Goal: Task Accomplishment & Management: Use online tool/utility

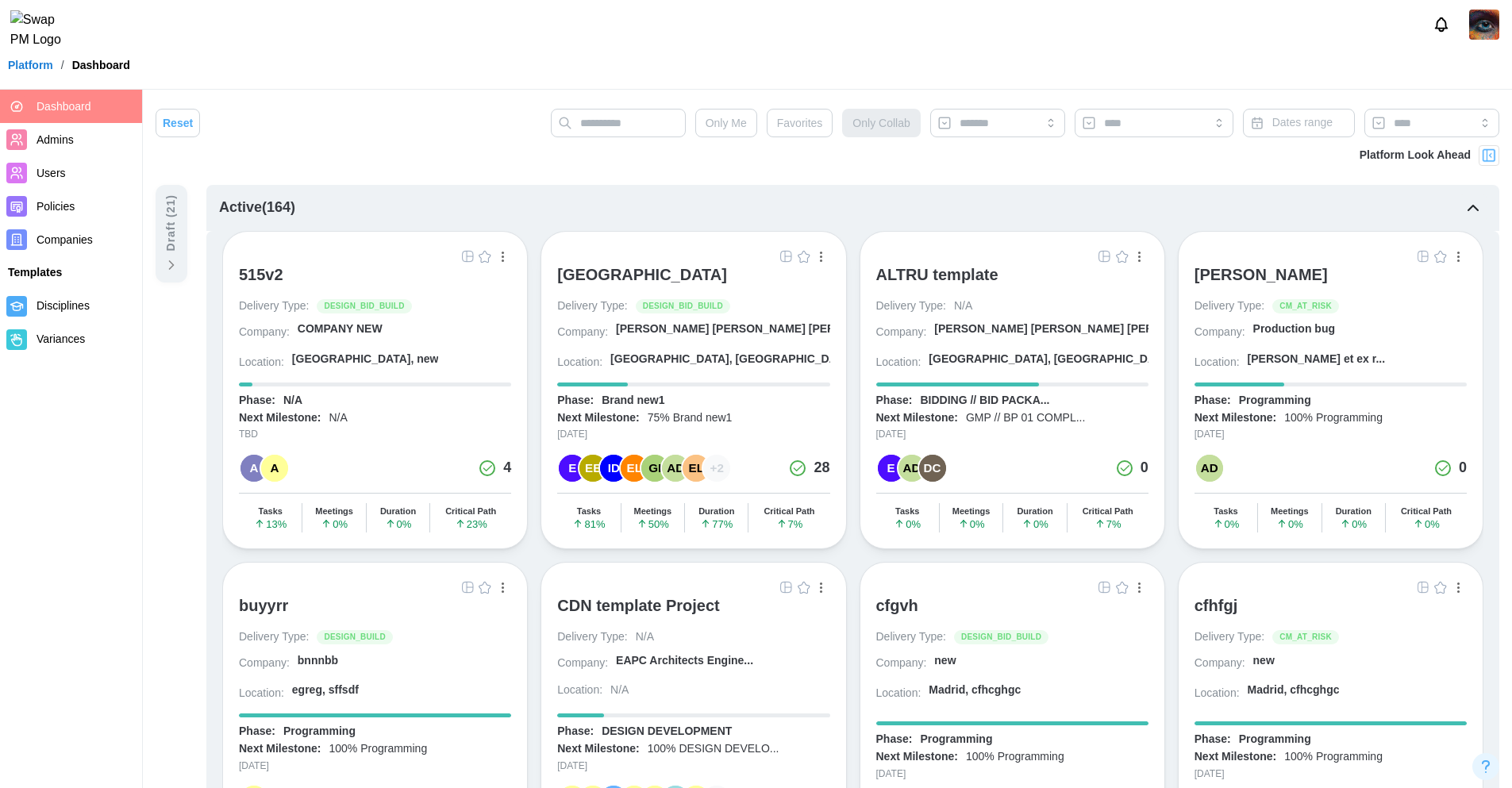
click at [785, 256] on img "button" at bounding box center [786, 257] width 13 height 13
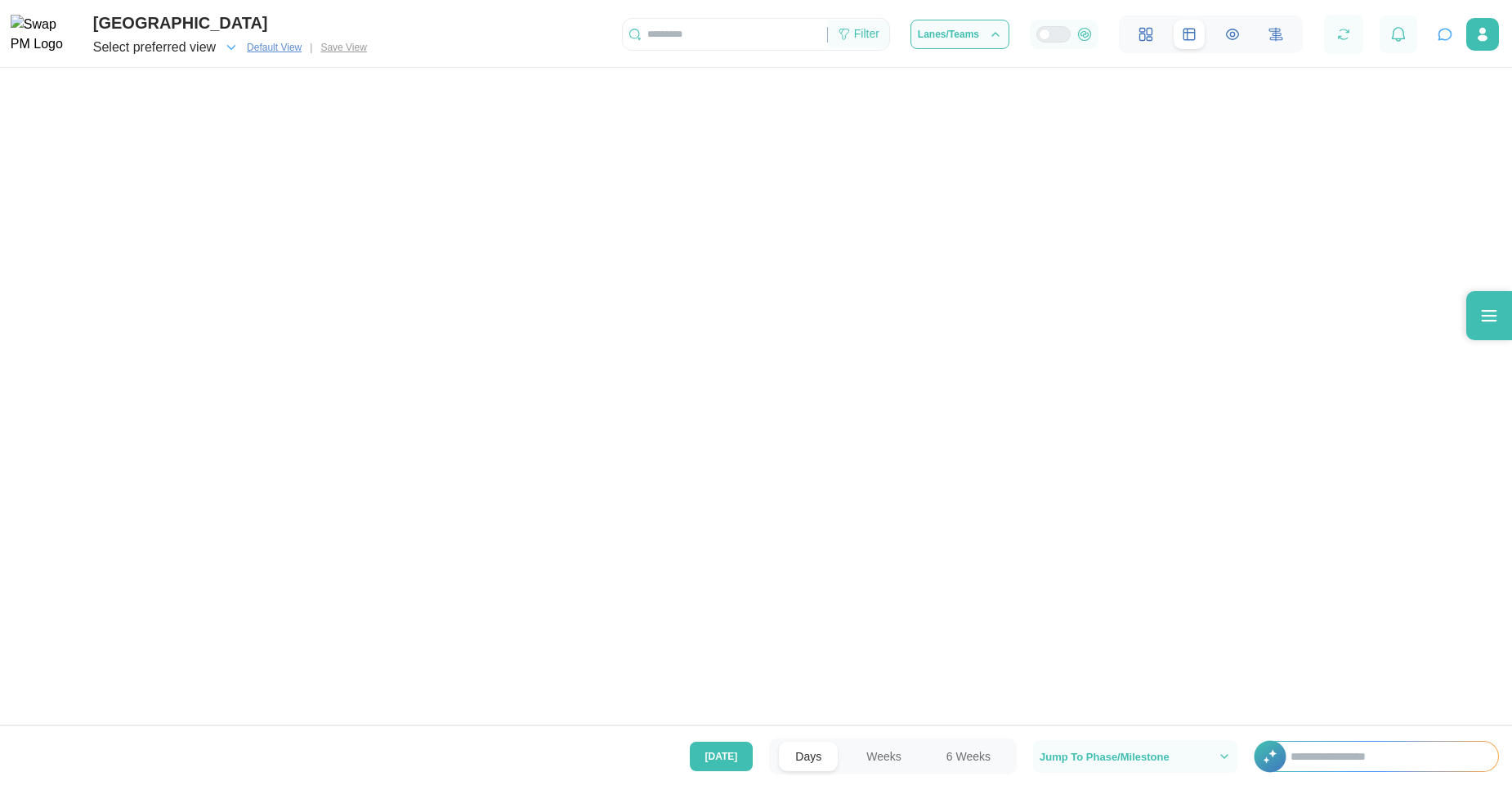
click at [856, 38] on div "Filter" at bounding box center [866, 34] width 25 height 18
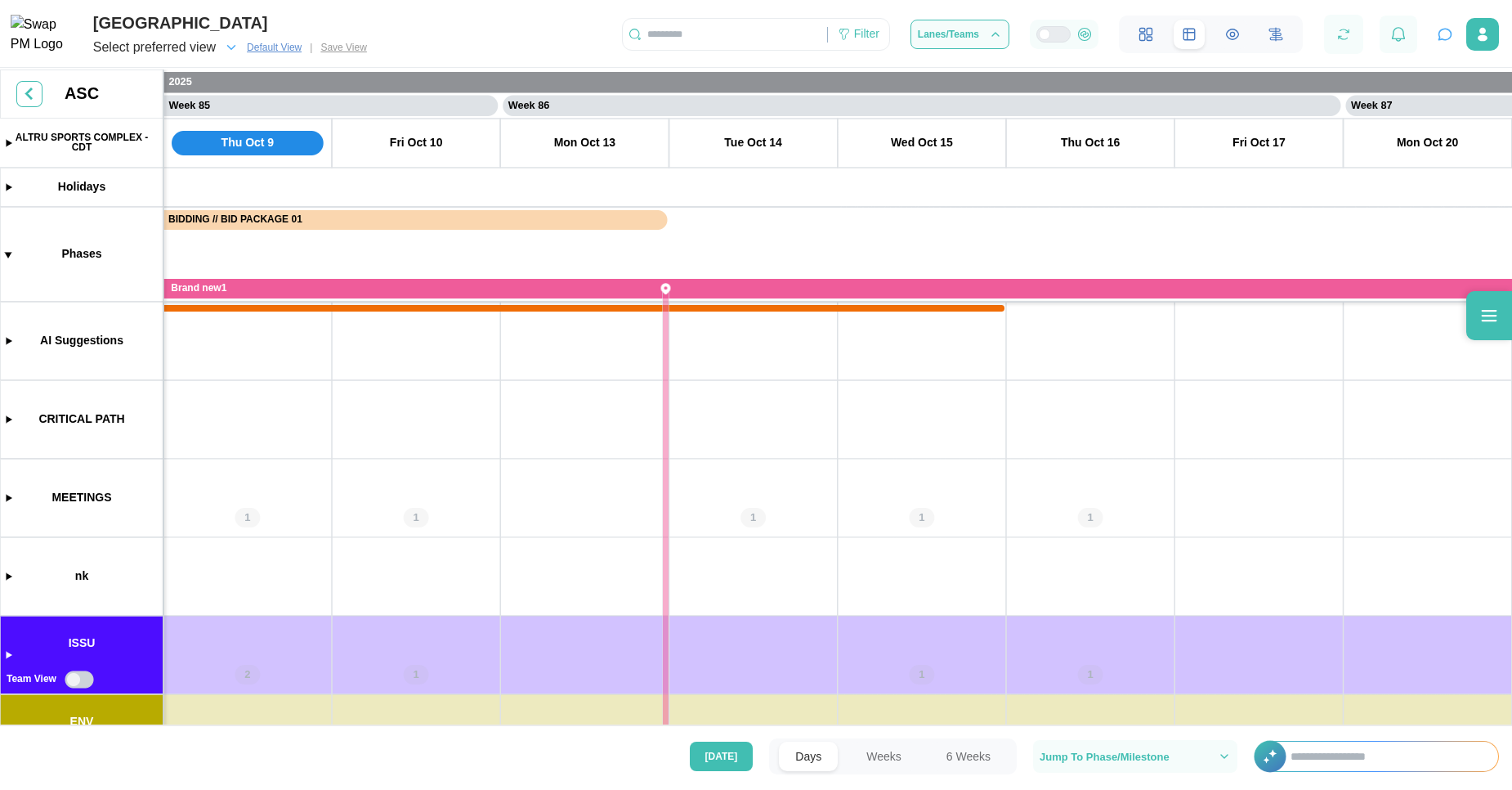
scroll to position [0, 72167]
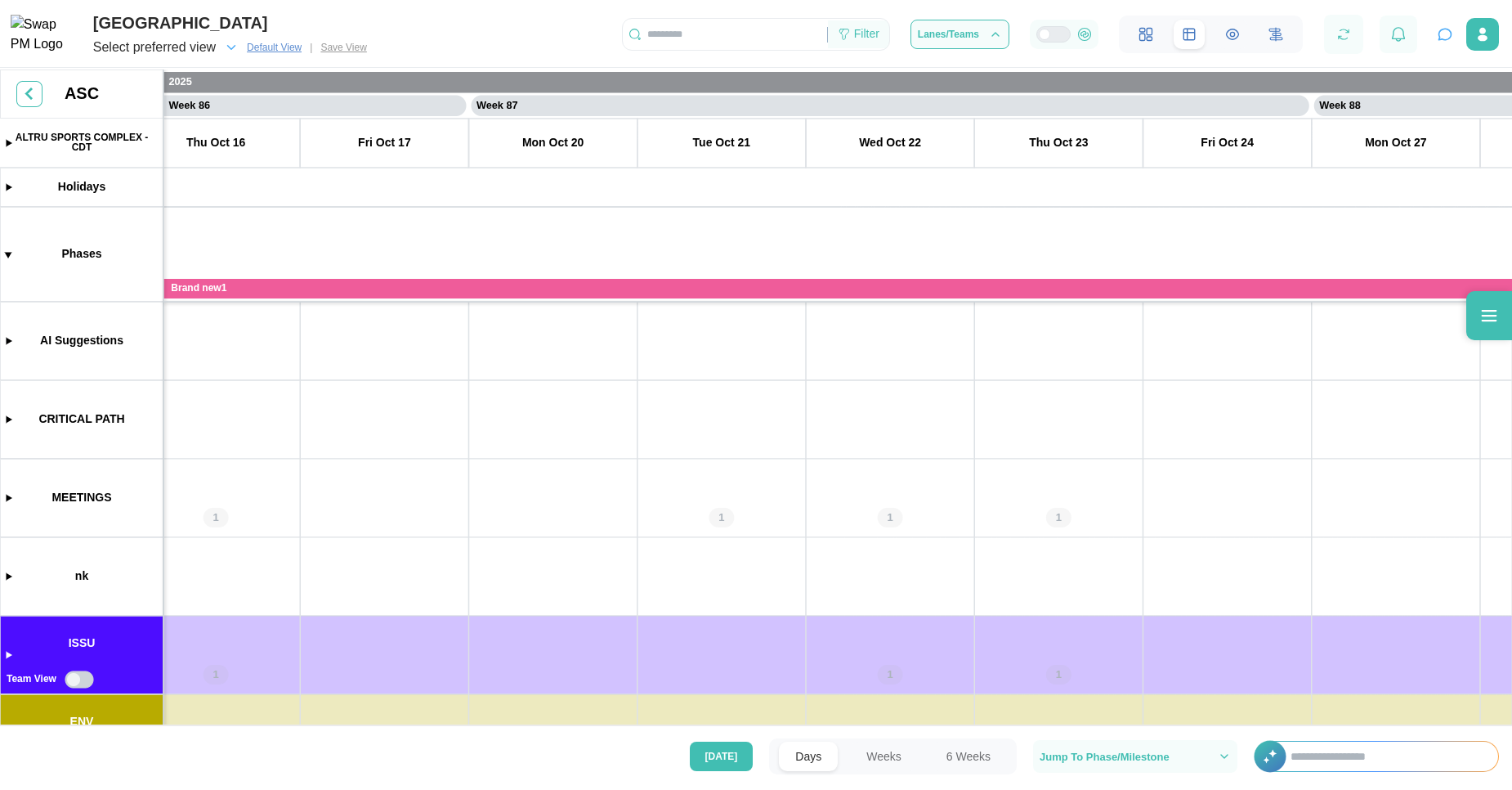
click at [861, 39] on div "Filter" at bounding box center [866, 34] width 25 height 18
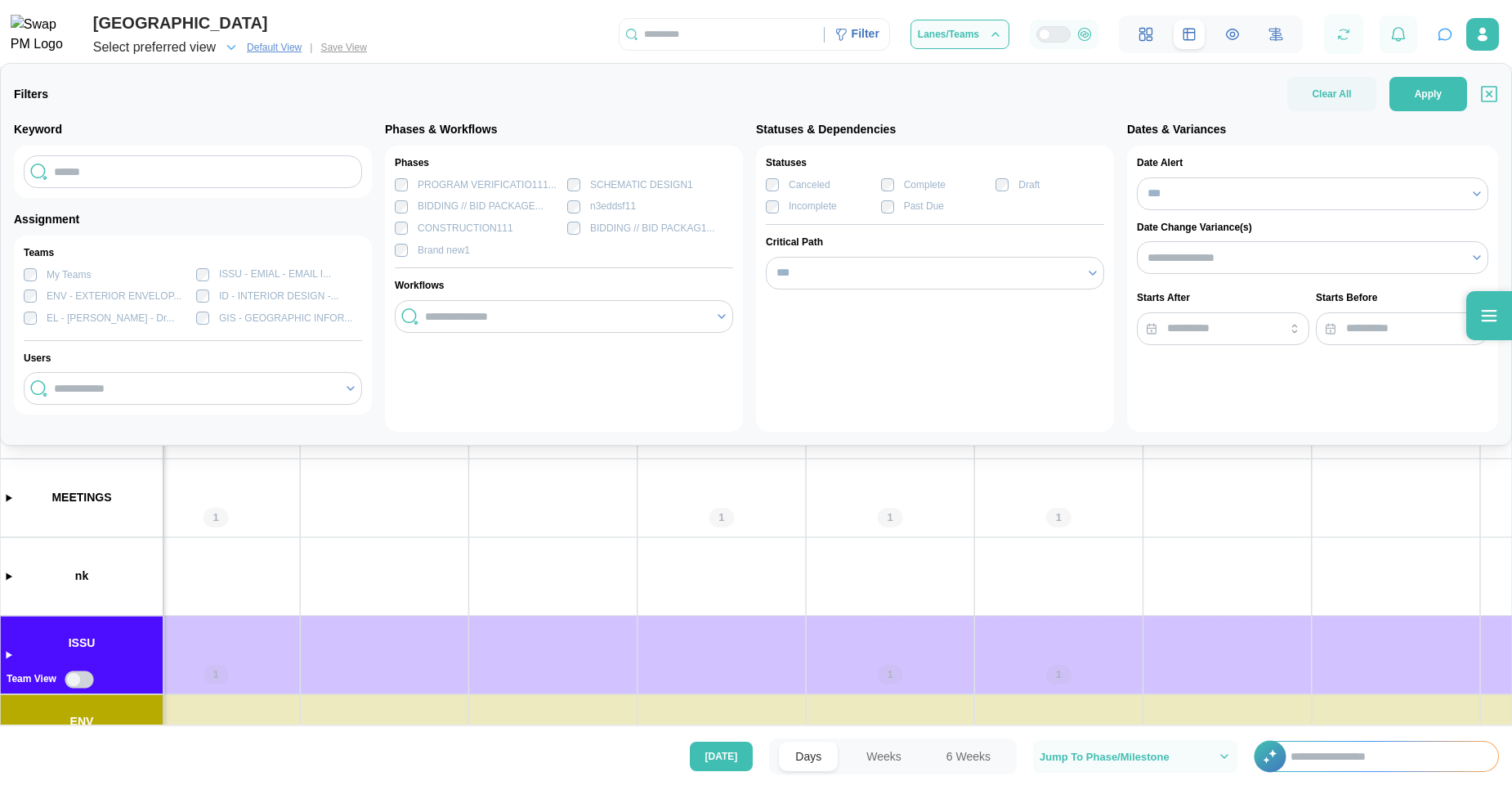
click at [200, 303] on div "ID - INTERIOR DESIGN -..." at bounding box center [267, 296] width 143 height 15
click at [197, 281] on div "ISSU - EMIAL - EMAIL I..." at bounding box center [263, 274] width 135 height 15
click at [1223, 255] on input "search" at bounding box center [1303, 258] width 313 height 13
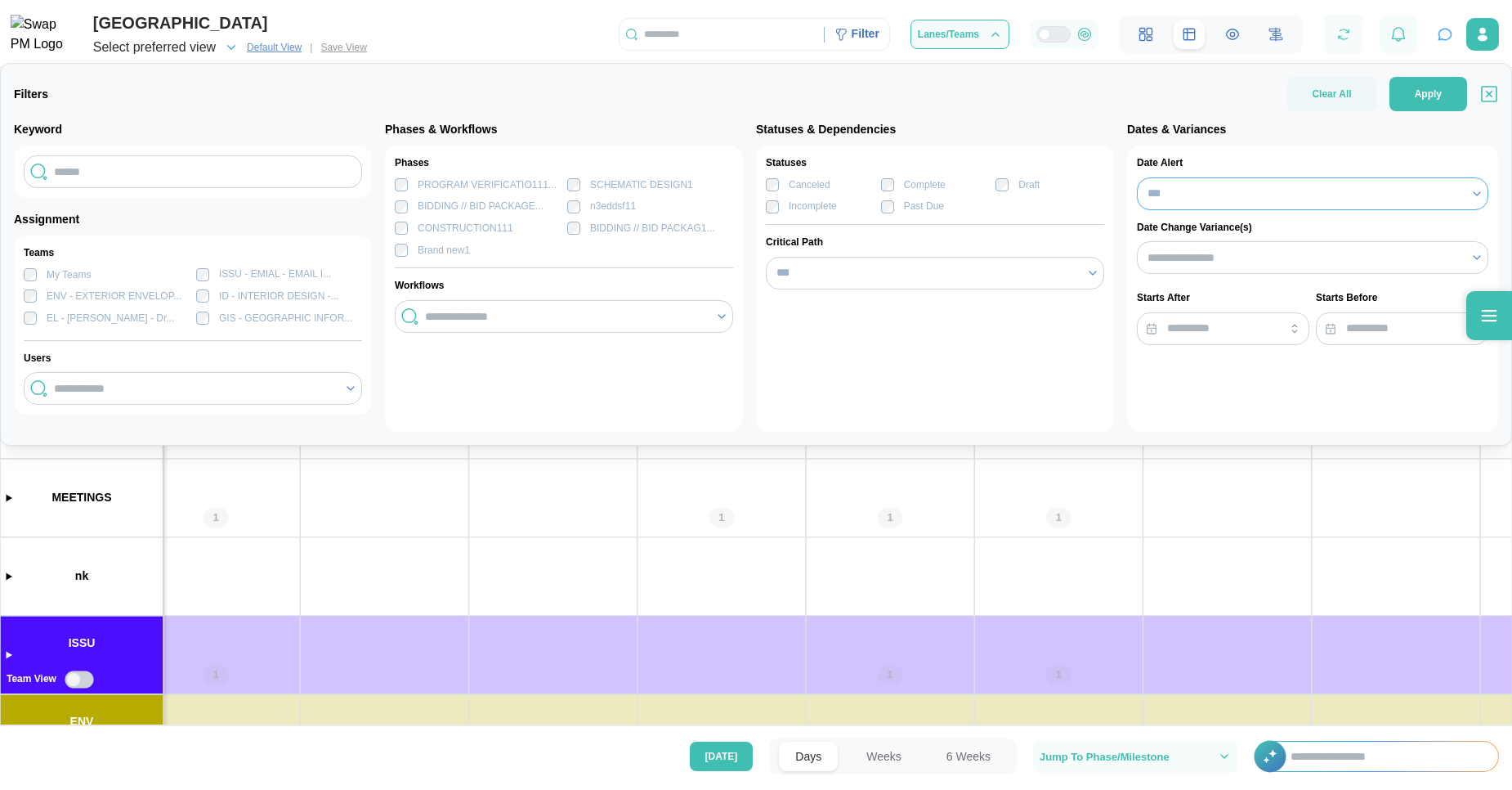
click at [1202, 196] on input "***" at bounding box center [1312, 194] width 352 height 33
click at [1180, 197] on input "***" at bounding box center [1312, 194] width 352 height 33
click at [1486, 96] on icon "button" at bounding box center [1488, 94] width 16 height 21
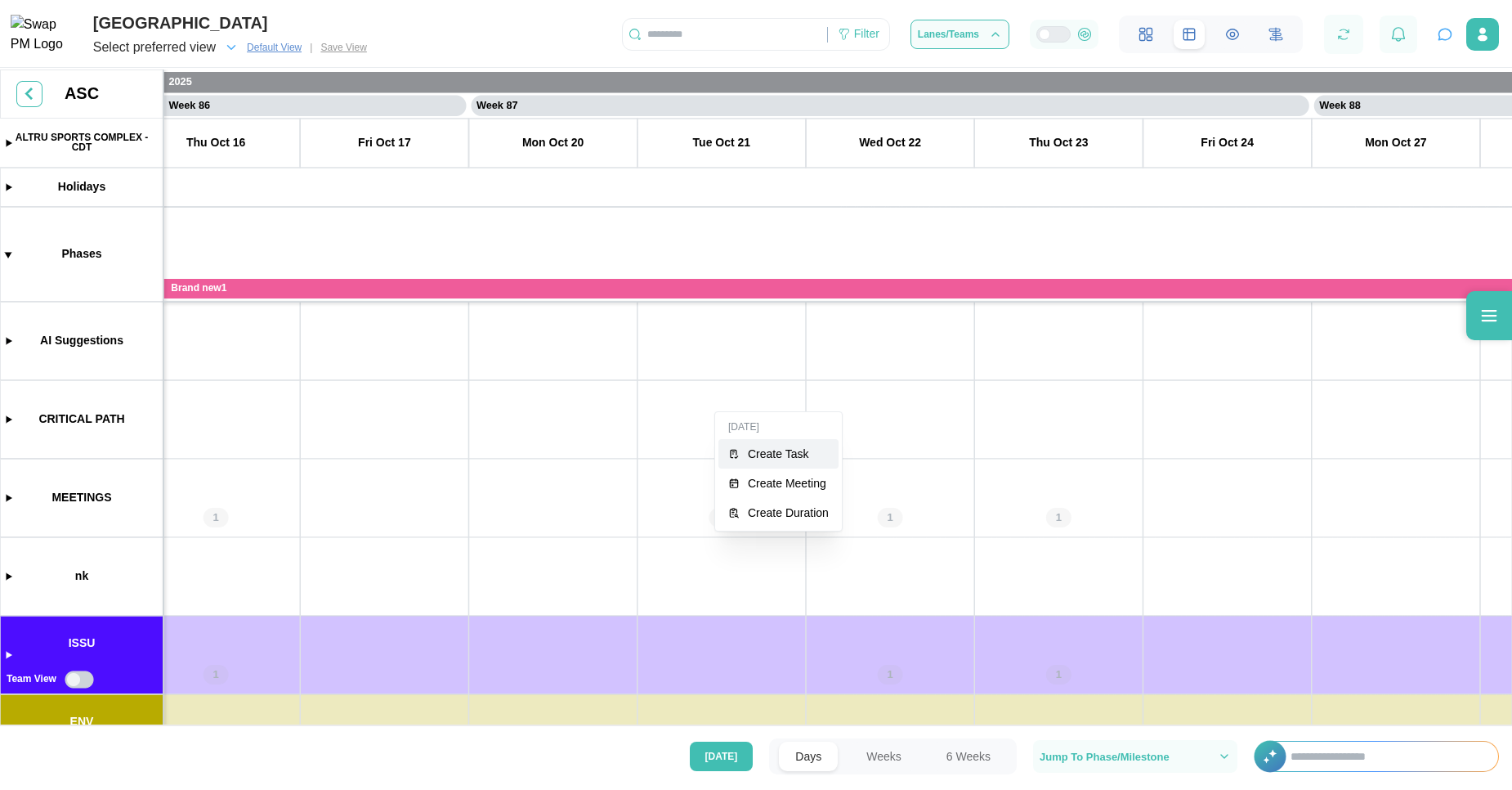
click at [759, 450] on div "Create Task" at bounding box center [788, 454] width 80 height 13
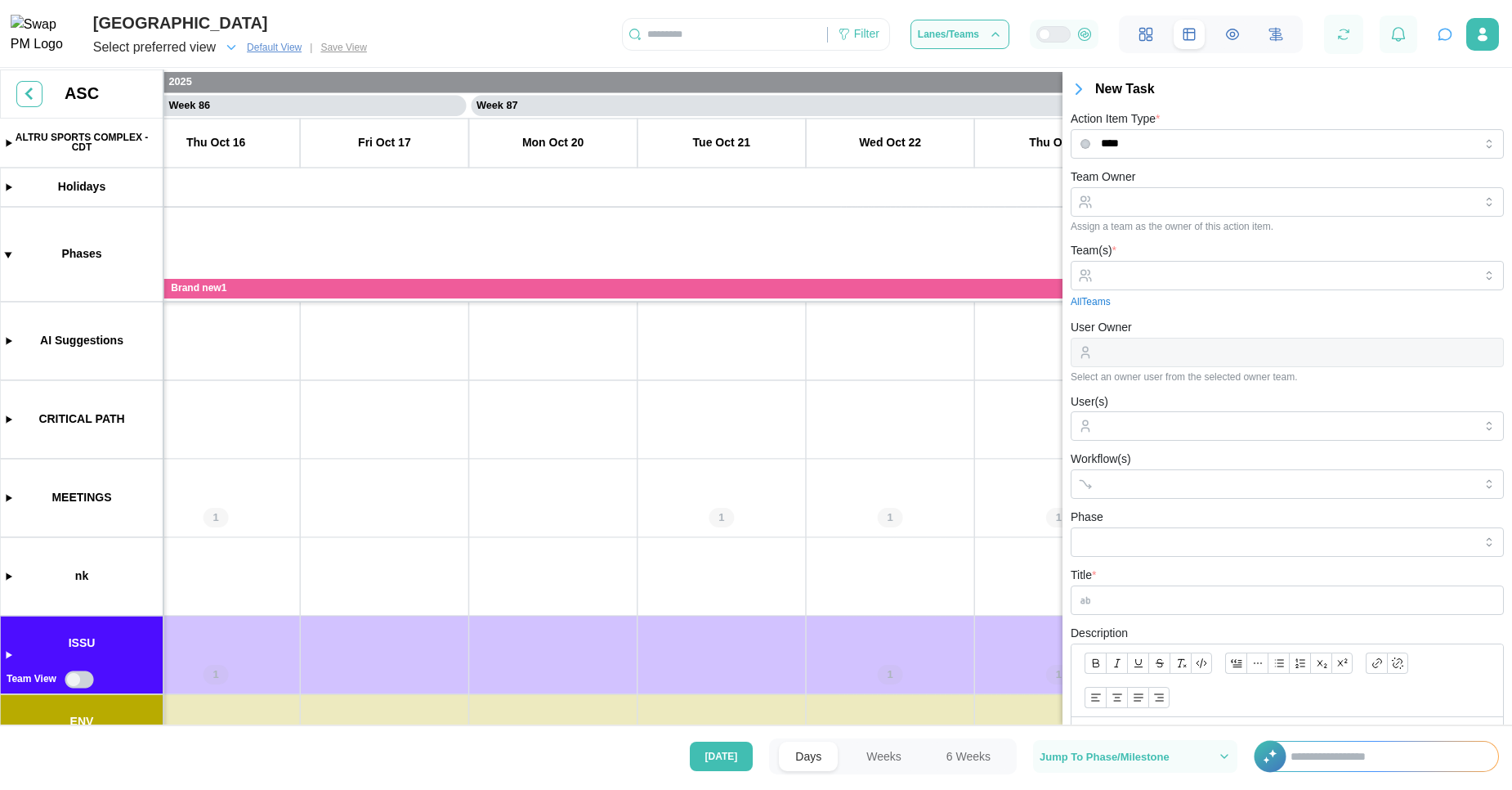
click at [1079, 88] on icon "button" at bounding box center [1078, 89] width 5 height 10
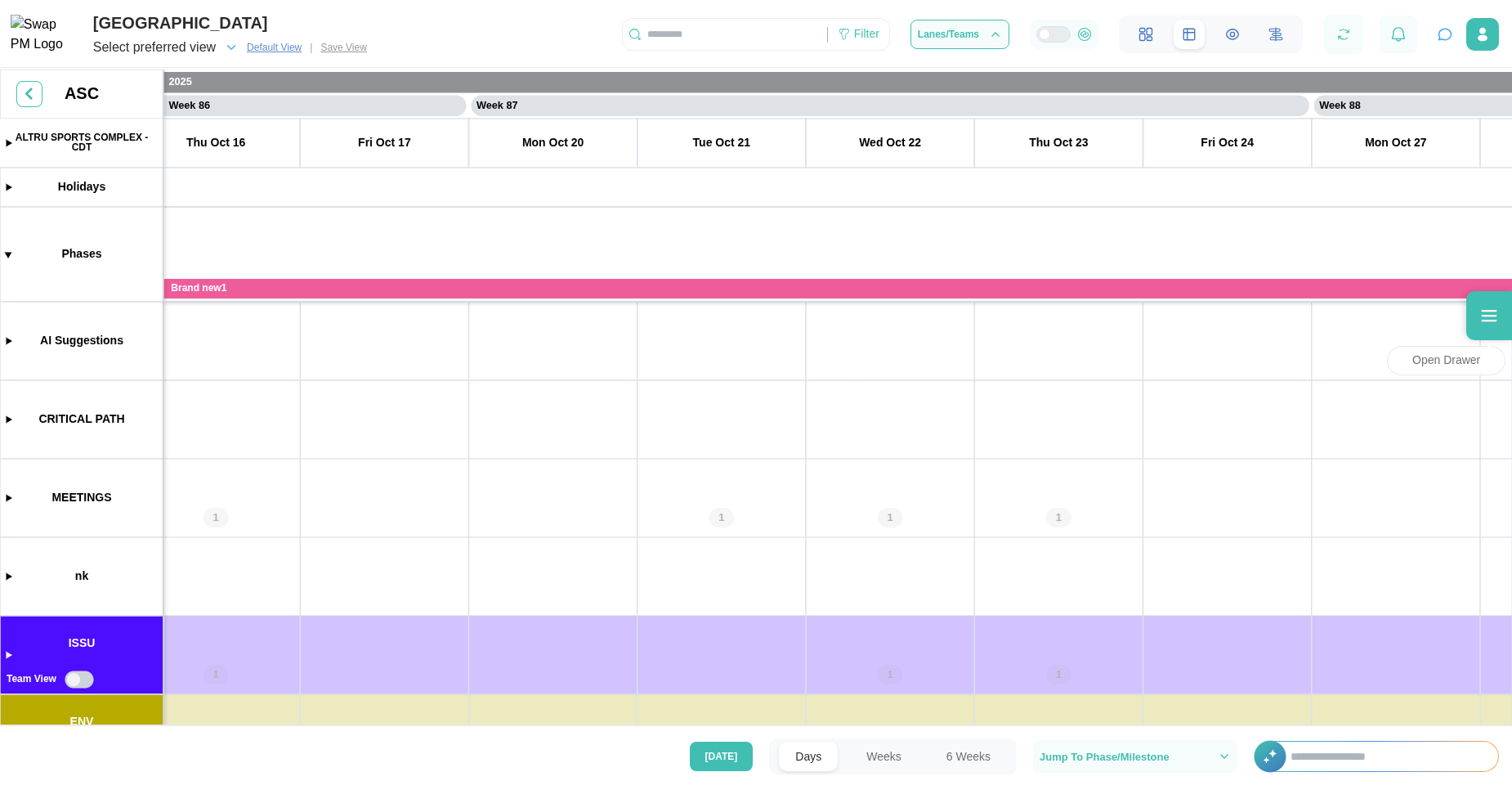
click at [1484, 324] on icon at bounding box center [1489, 315] width 19 height 19
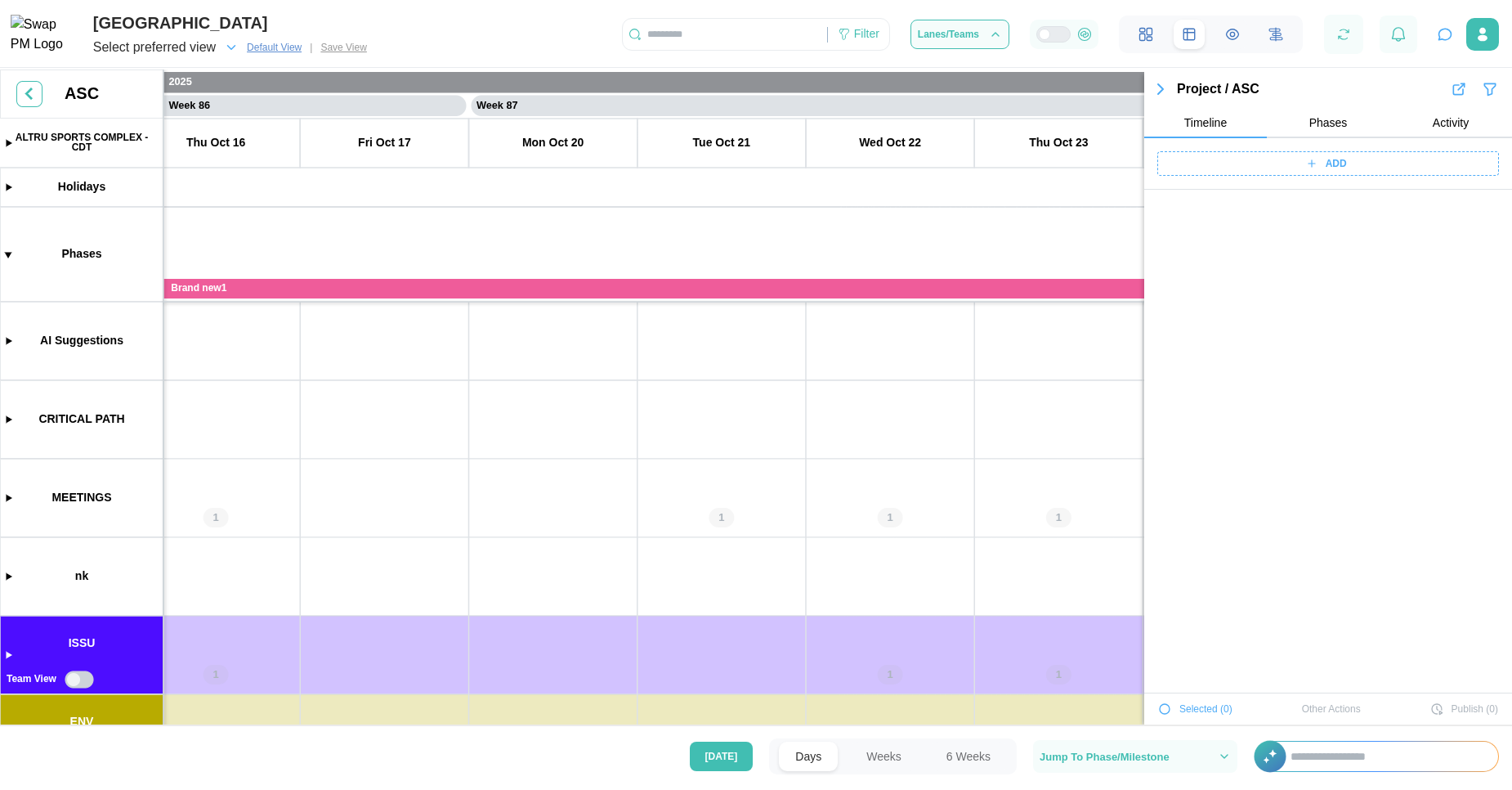
scroll to position [60937, 0]
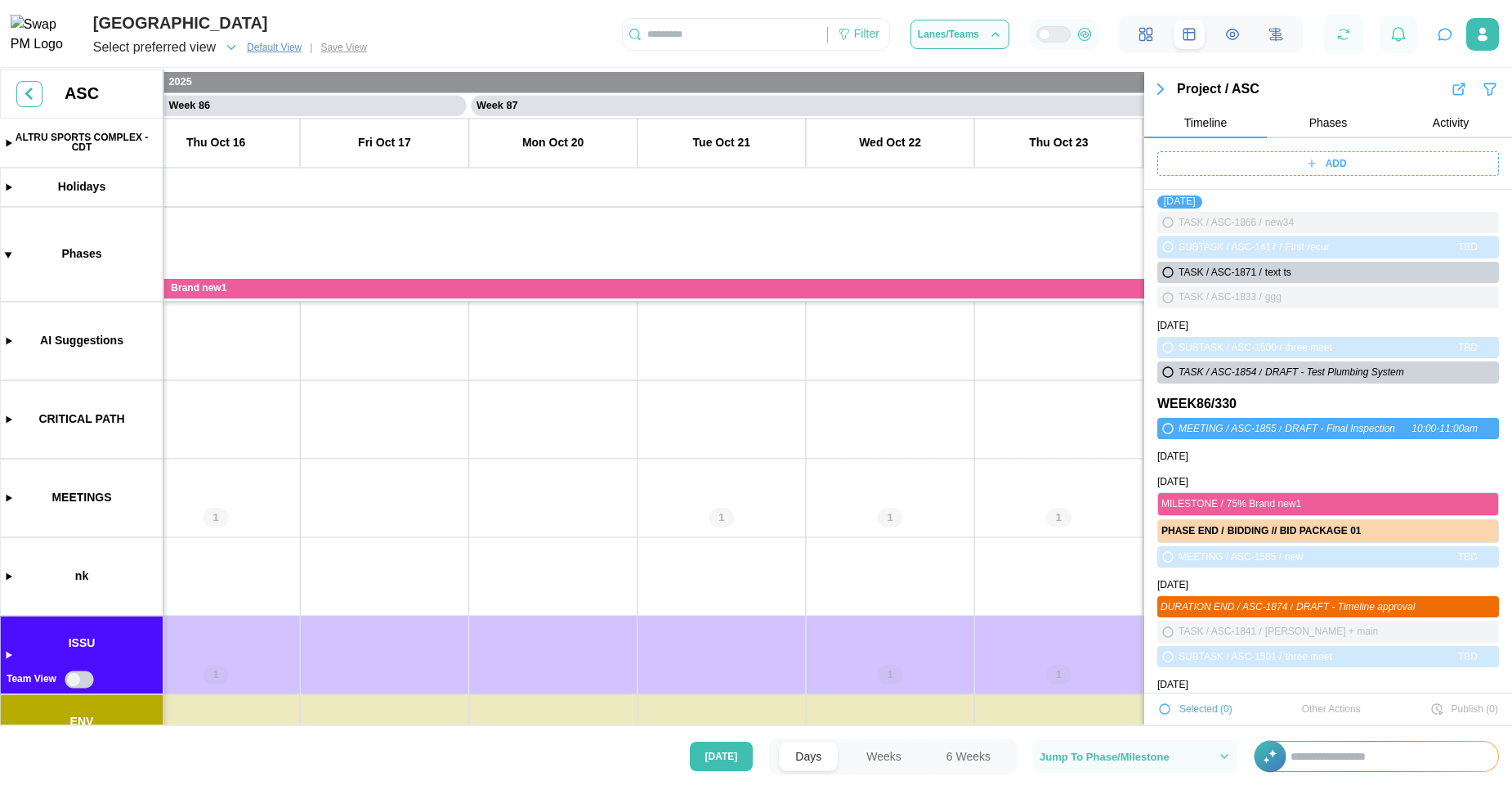
click at [738, 417] on canvas at bounding box center [756, 398] width 1512 height 659
click at [10, 493] on canvas at bounding box center [756, 398] width 1512 height 659
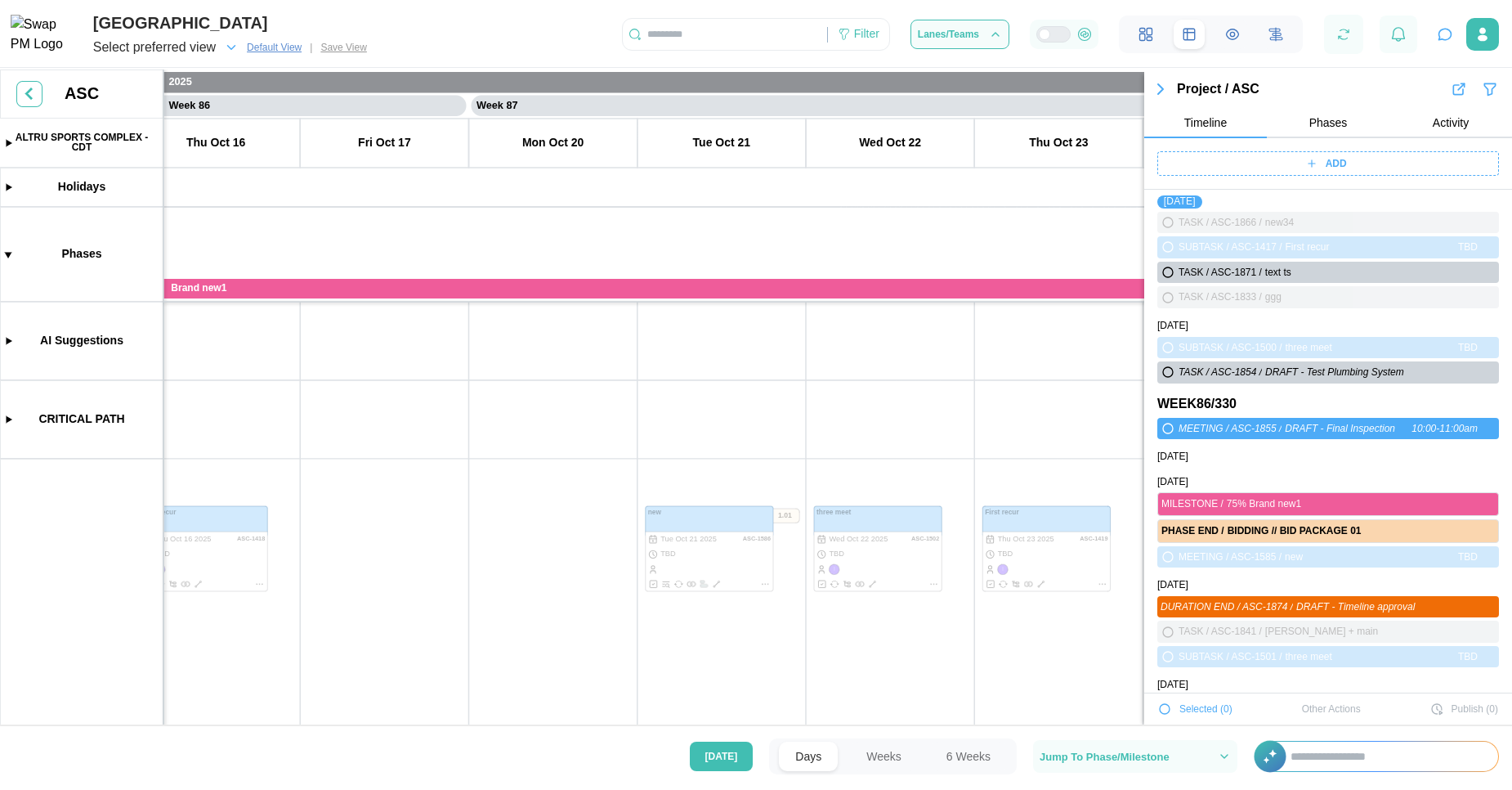
click at [1159, 92] on icon "button" at bounding box center [1159, 89] width 5 height 10
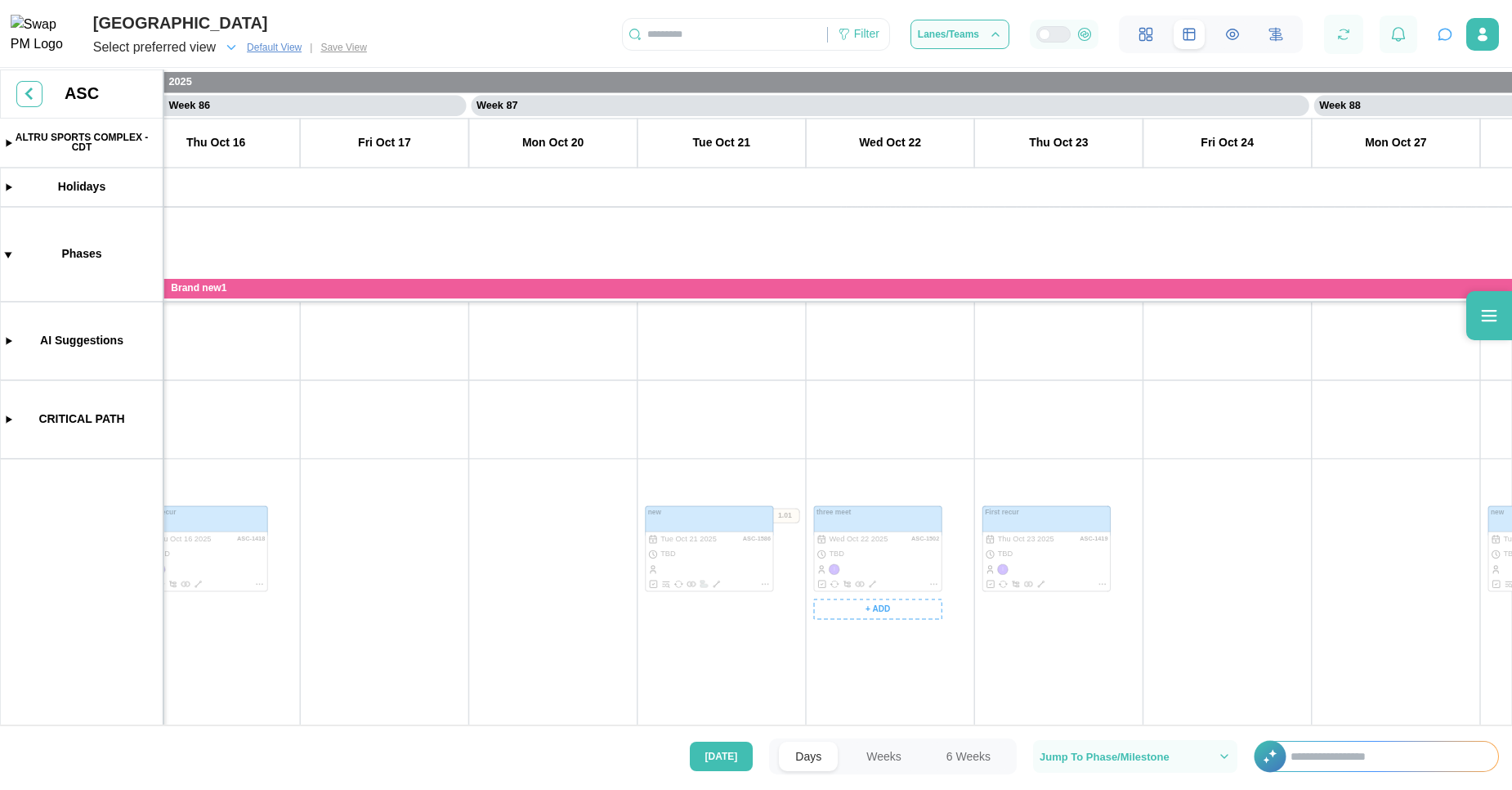
click at [909, 552] on canvas at bounding box center [756, 398] width 1512 height 659
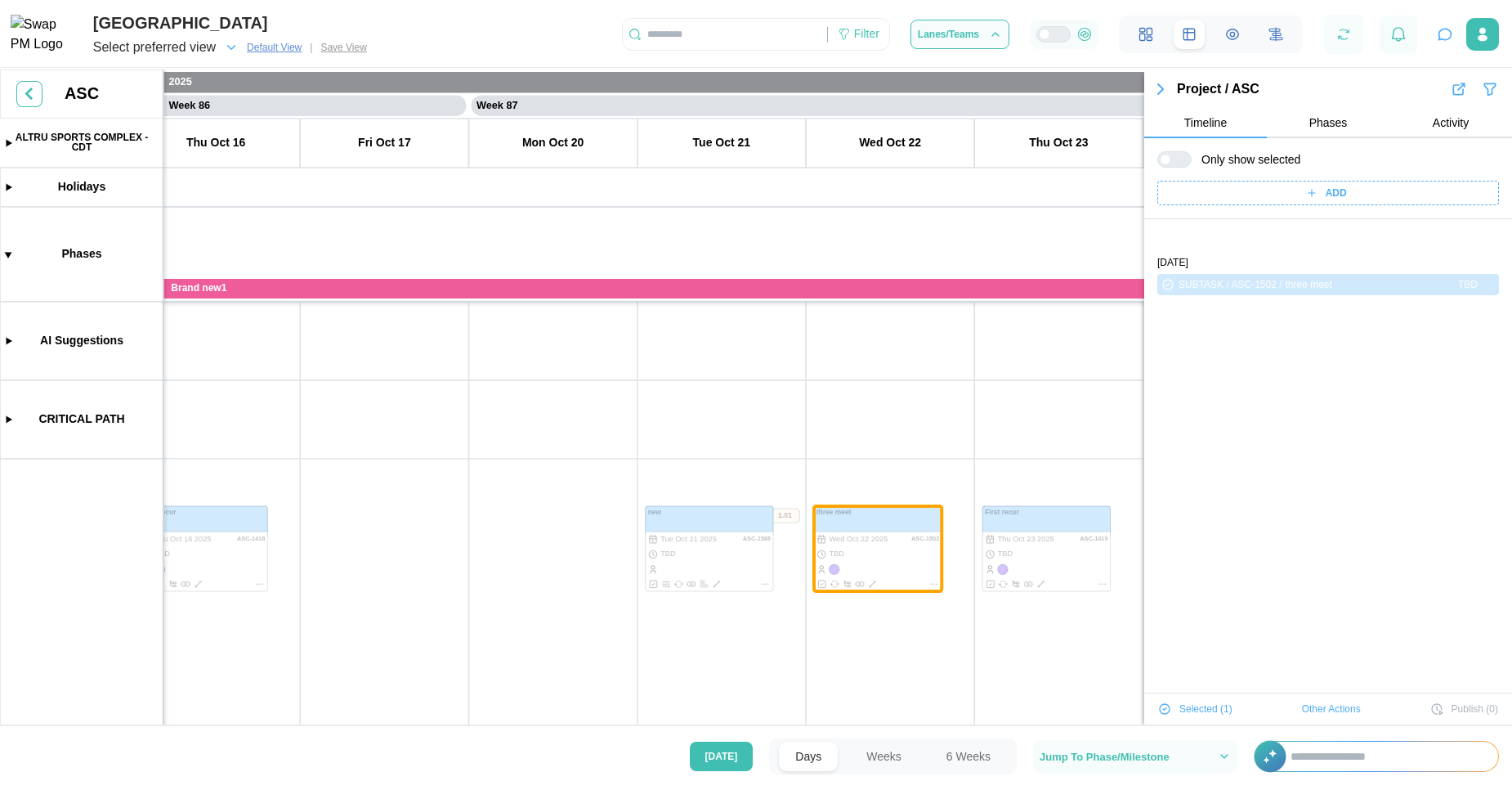
scroll to position [56, 0]
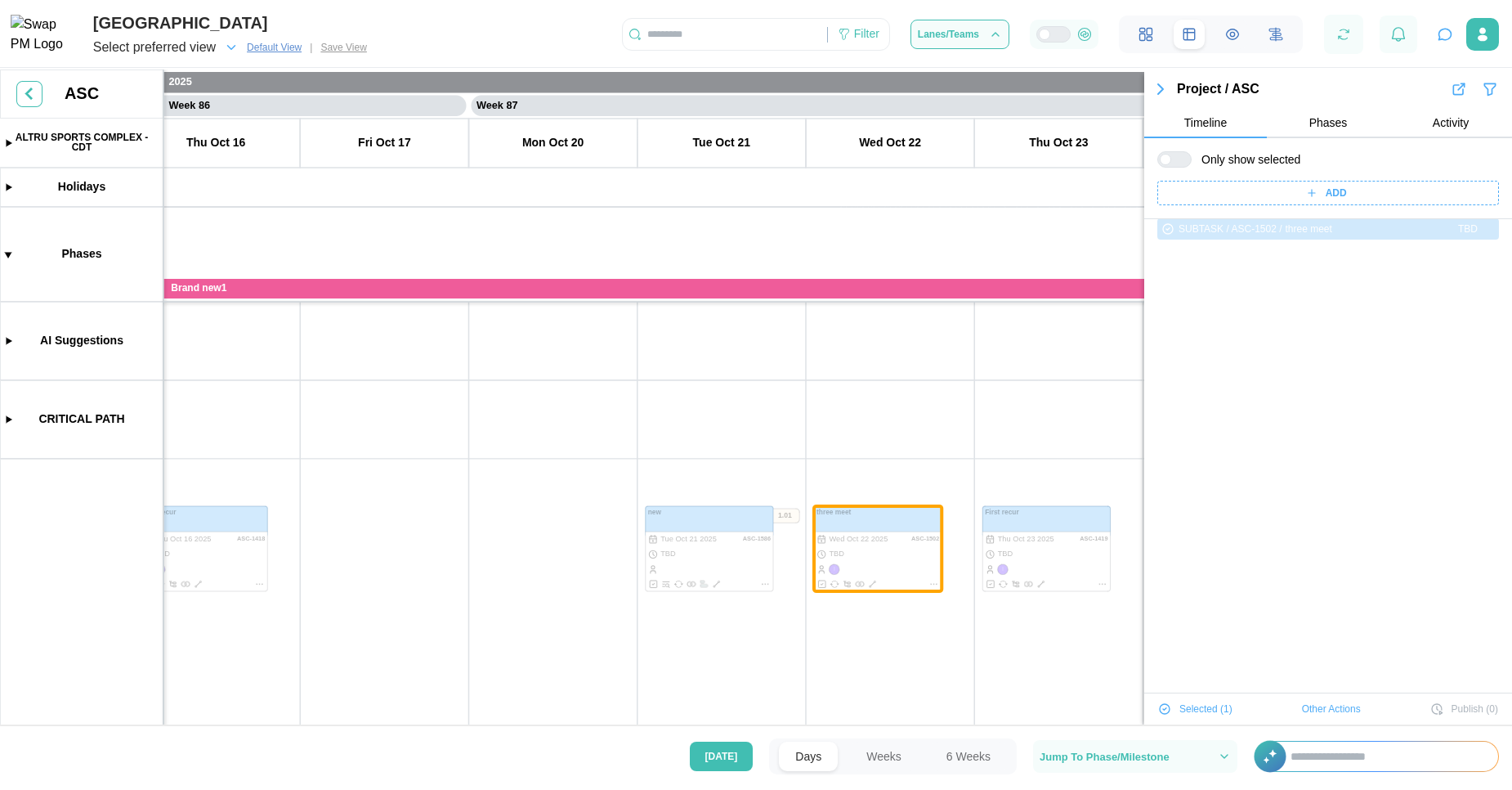
click at [1158, 93] on icon "button" at bounding box center [1159, 89] width 5 height 10
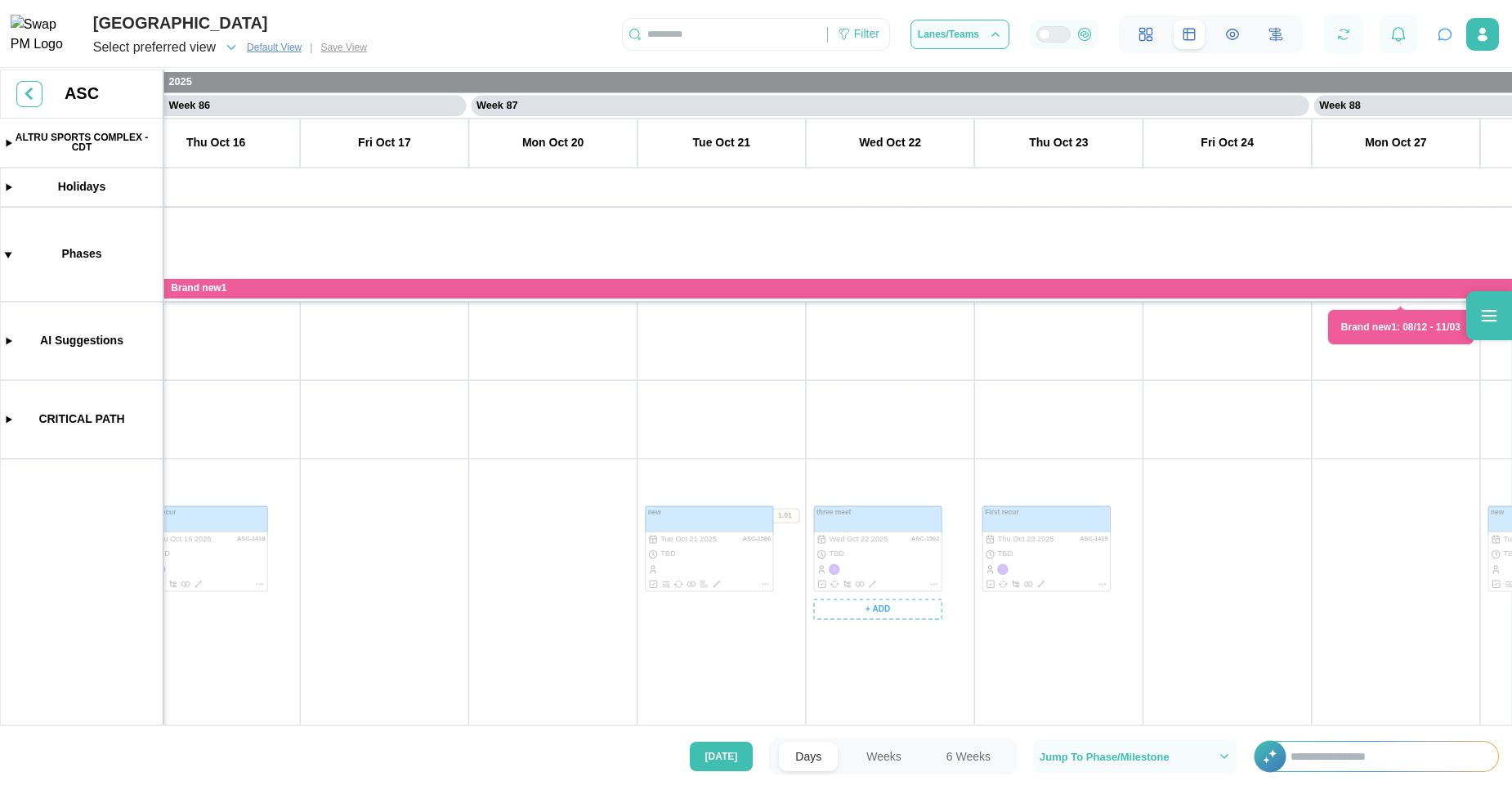
click at [903, 547] on canvas at bounding box center [756, 398] width 1512 height 659
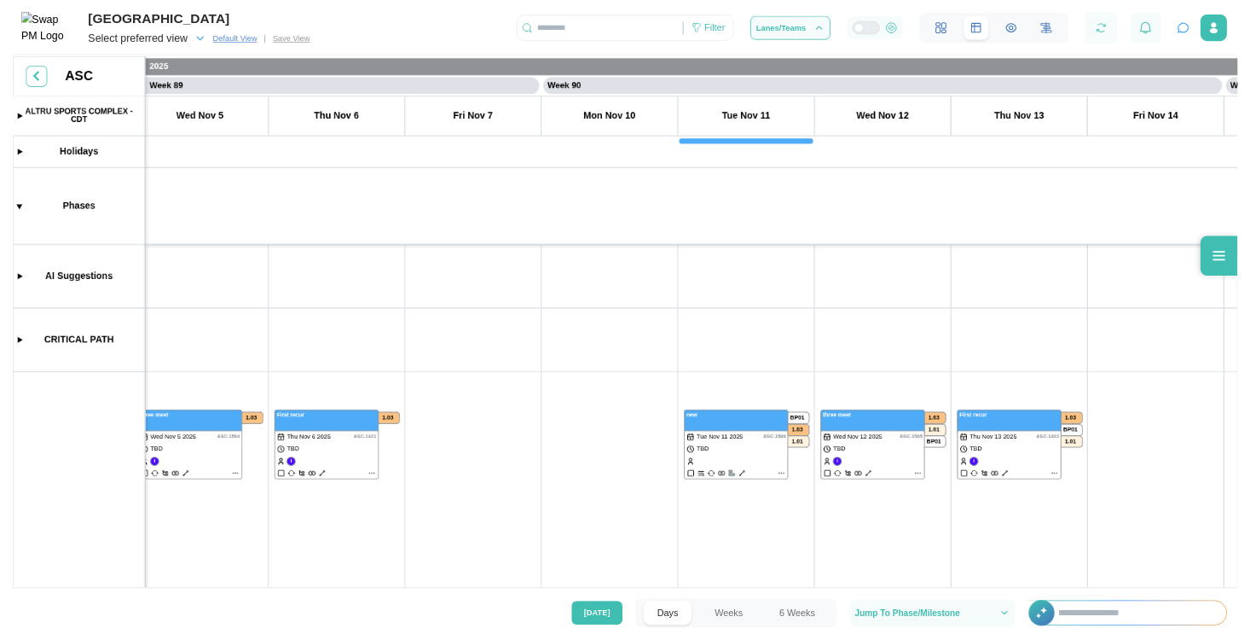
scroll to position [0, 77655]
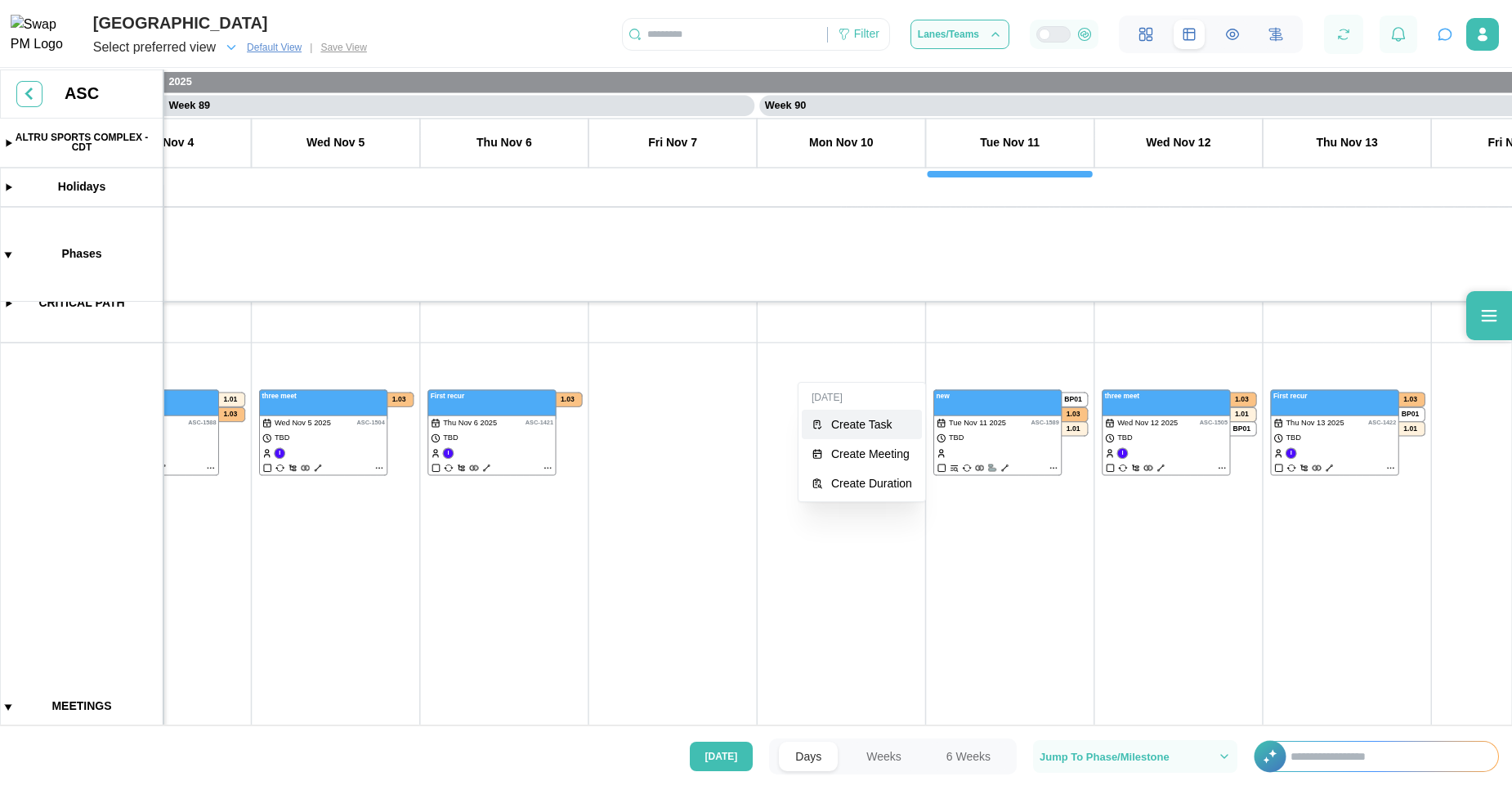
click at [830, 420] on button "Create Task" at bounding box center [861, 424] width 120 height 30
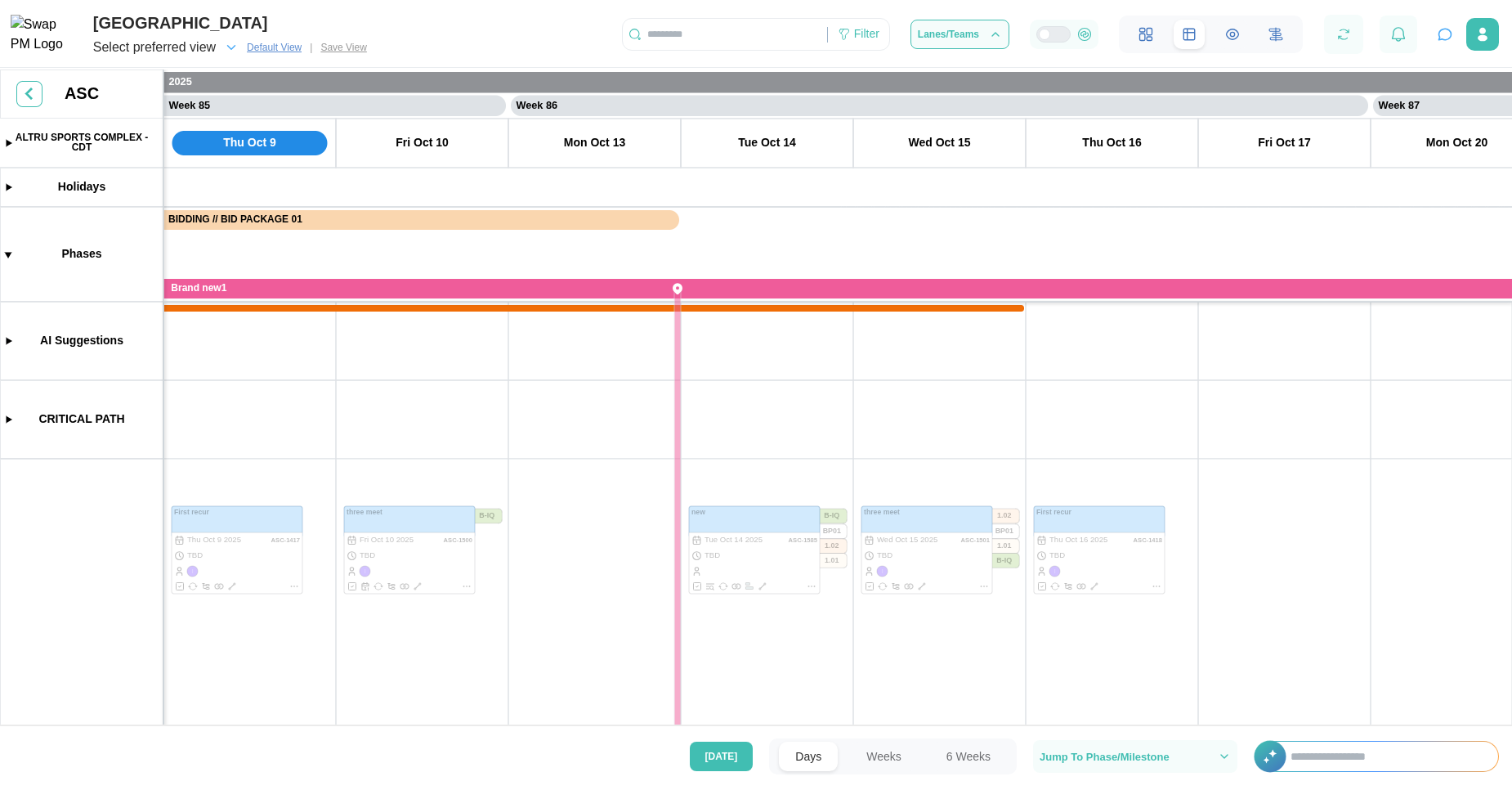
scroll to position [0, 72934]
click at [858, 35] on div "Filter" at bounding box center [866, 34] width 25 height 18
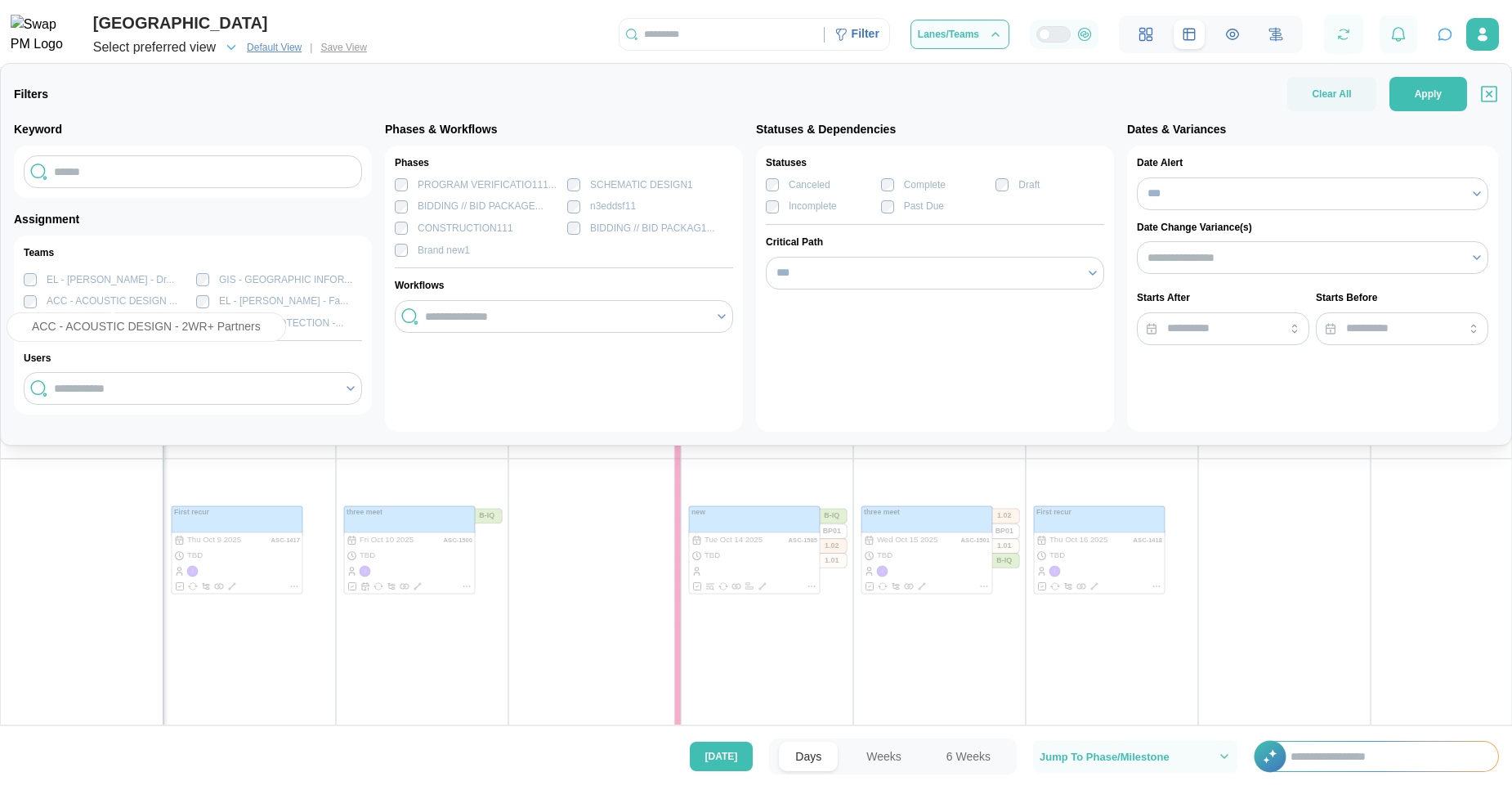
scroll to position [0, 0]
click at [31, 277] on div "My Teams" at bounding box center [57, 275] width 67 height 13
click at [117, 275] on div "My Teams" at bounding box center [106, 274] width 166 height 15
drag, startPoint x: 117, startPoint y: 275, endPoint x: 46, endPoint y: 276, distance: 71.0
click at [46, 276] on div "My Teams" at bounding box center [106, 274] width 166 height 15
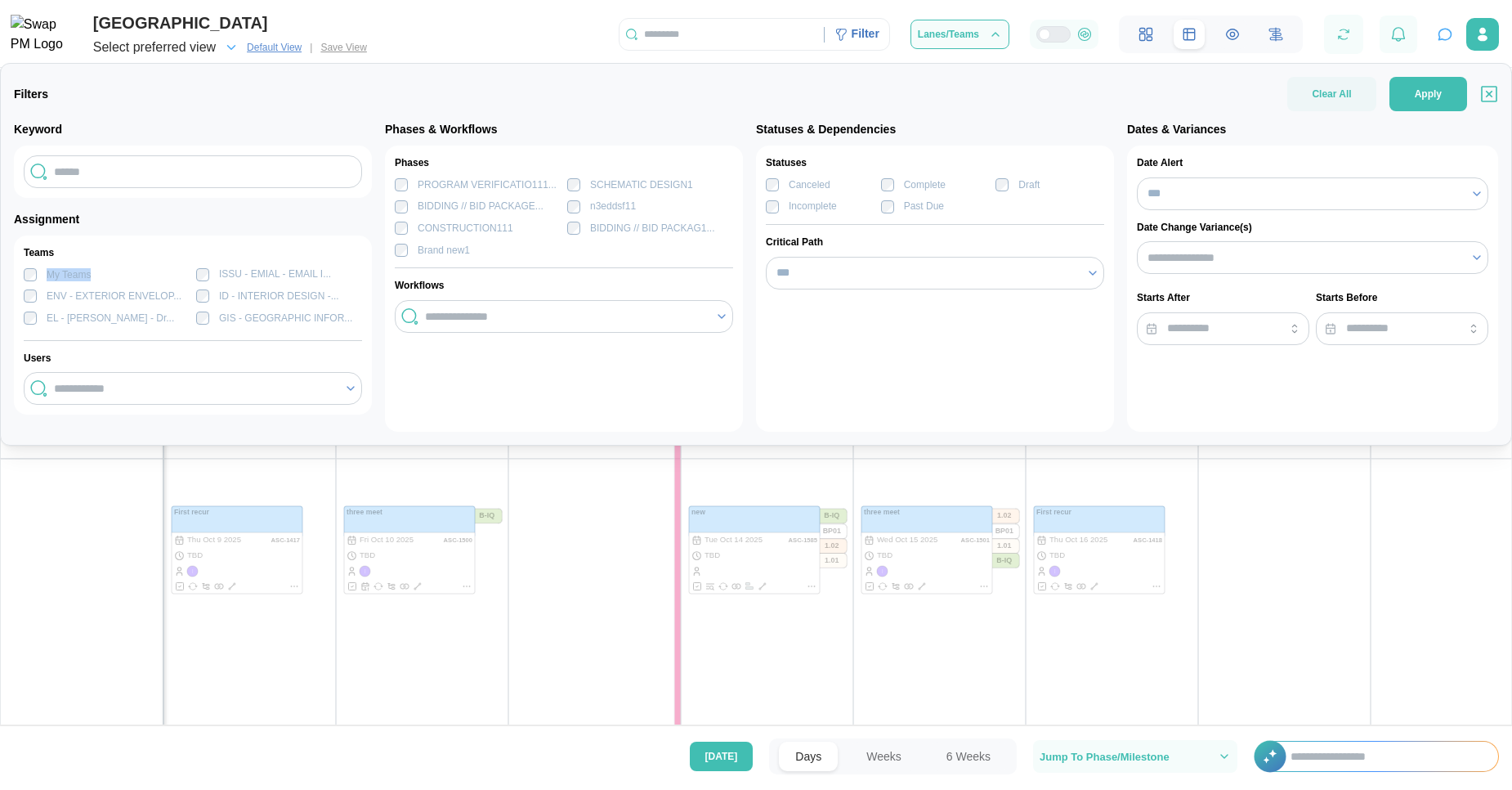
click at [128, 264] on div "Teams My Teams ISSU - EMIAL - EMAIL I... ENV - EXTERIOR ENVELOP... ID - INTERIO…" at bounding box center [193, 325] width 338 height 159
drag, startPoint x: 103, startPoint y: 278, endPoint x: 48, endPoint y: 272, distance: 55.3
click at [48, 272] on div "My Teams" at bounding box center [106, 274] width 166 height 15
click at [48, 272] on label "My Teams" at bounding box center [63, 275] width 54 height 13
